Goal: Task Accomplishment & Management: Manage account settings

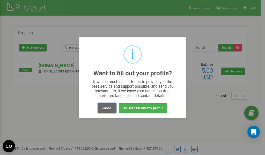
click at [106, 107] on button "Cancel" at bounding box center [107, 108] width 19 height 10
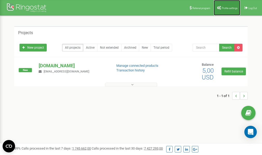
click at [230, 9] on span "Profile settings" at bounding box center [229, 8] width 16 height 3
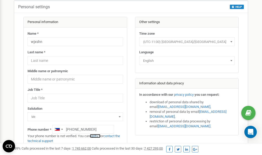
click at [99, 136] on link "verify it" at bounding box center [95, 136] width 11 height 4
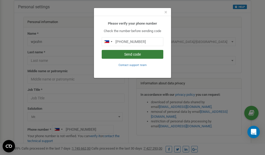
click at [128, 54] on button "Send code" at bounding box center [133, 54] width 62 height 9
